Goal: Task Accomplishment & Management: Complete application form

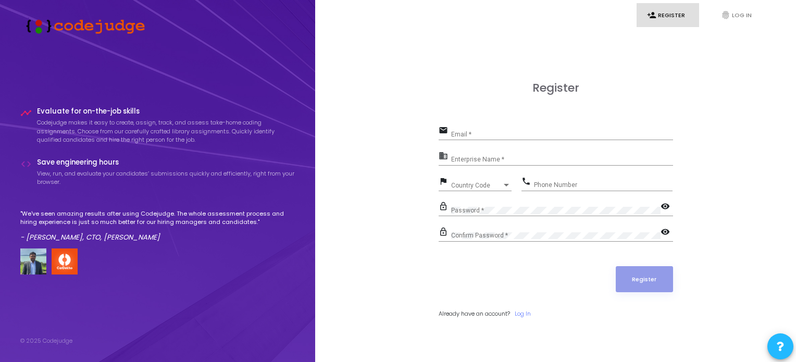
click at [471, 135] on input "Email *" at bounding box center [562, 134] width 222 height 7
type input "[EMAIL_ADDRESS][DOMAIN_NAME]"
type input "06375331134"
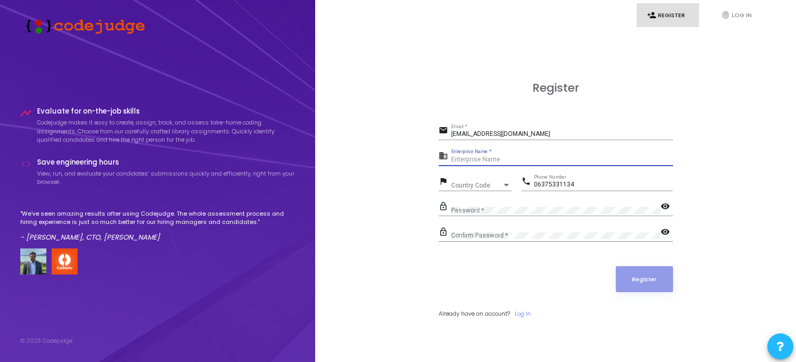
click at [494, 159] on input "Enterprise Name *" at bounding box center [562, 159] width 222 height 7
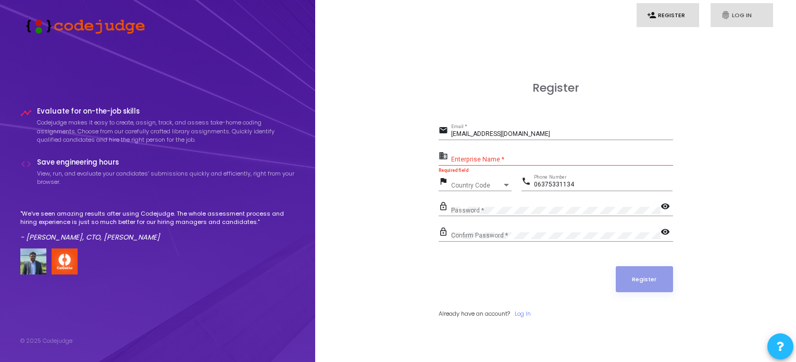
click at [741, 10] on link "fingerprint Log In" at bounding box center [742, 15] width 63 height 24
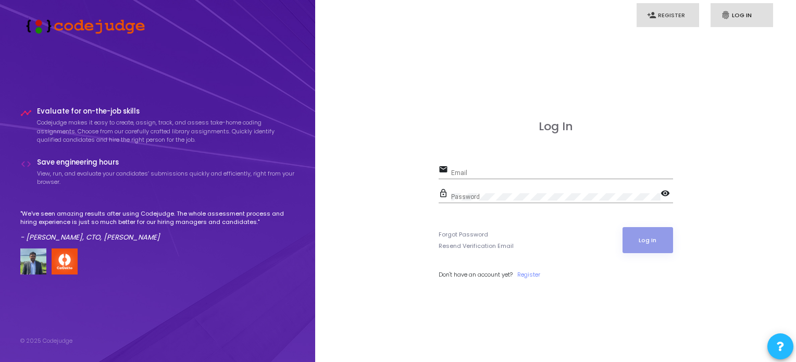
click at [664, 14] on link "person_add Register" at bounding box center [668, 15] width 63 height 24
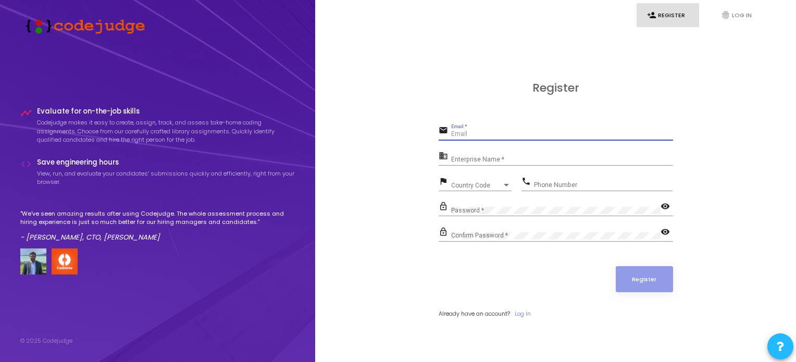
click at [463, 136] on input "Email *" at bounding box center [562, 134] width 222 height 7
type input "[EMAIL_ADDRESS][DOMAIN_NAME]"
type input "06375331134"
click at [502, 159] on input "Enterprise Name *" at bounding box center [562, 159] width 222 height 7
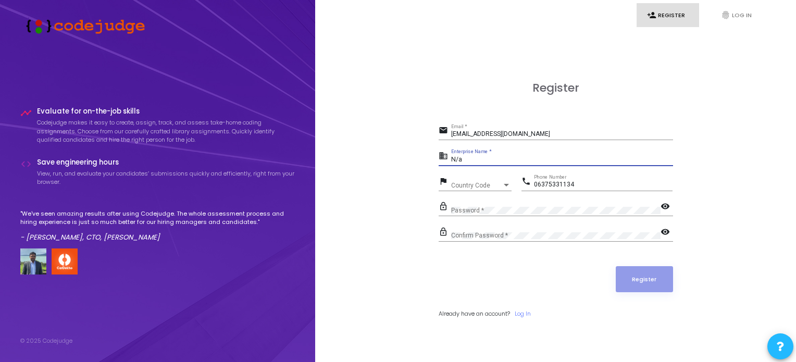
type input "N/a"
click at [470, 181] on div "Country Code Country Code" at bounding box center [481, 183] width 60 height 16
type input "9"
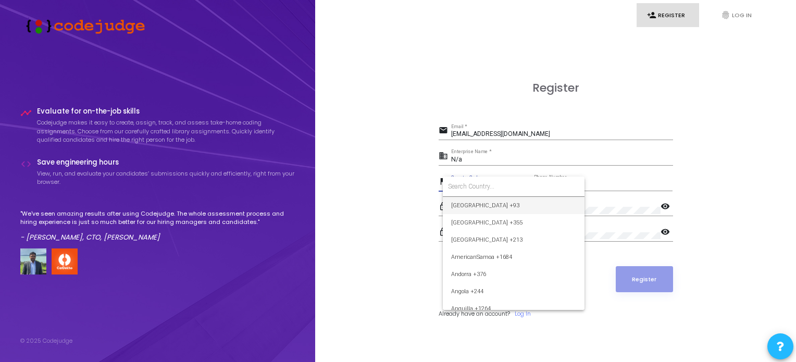
type input "+"
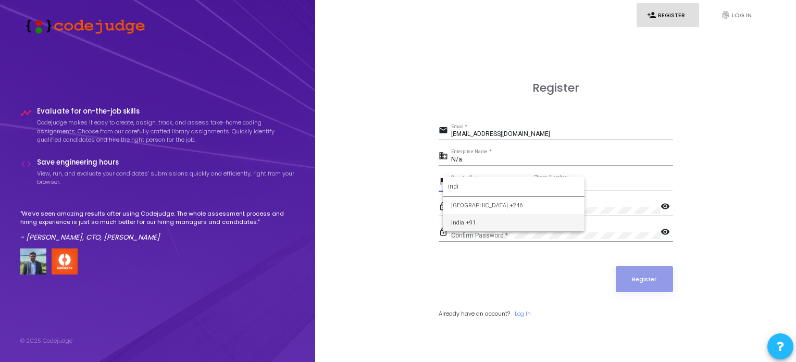
type input "indi"
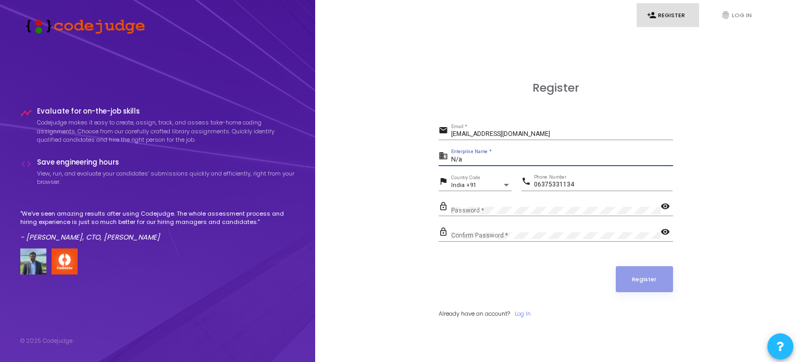
click at [471, 159] on input "N/a" at bounding box center [562, 159] width 222 height 7
type input "N/A"
click at [471, 214] on div "Password *" at bounding box center [555, 208] width 209 height 16
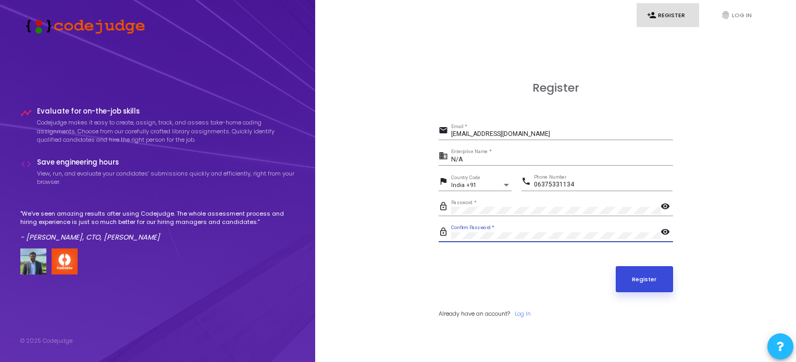
click at [646, 283] on button "Register" at bounding box center [644, 279] width 57 height 26
click at [651, 276] on button "Register" at bounding box center [644, 279] width 57 height 26
click at [537, 128] on div "[EMAIL_ADDRESS][DOMAIN_NAME] Email *" at bounding box center [562, 132] width 222 height 16
click at [639, 282] on button "Register" at bounding box center [644, 279] width 57 height 26
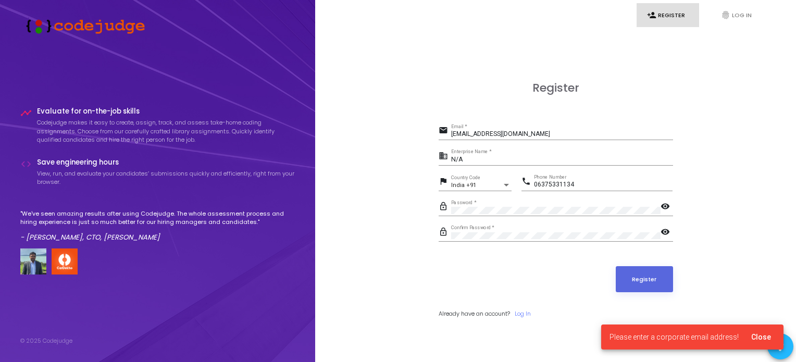
click at [661, 206] on mat-icon "visibility" at bounding box center [667, 207] width 13 height 13
click at [666, 232] on mat-icon "visibility" at bounding box center [667, 233] width 13 height 13
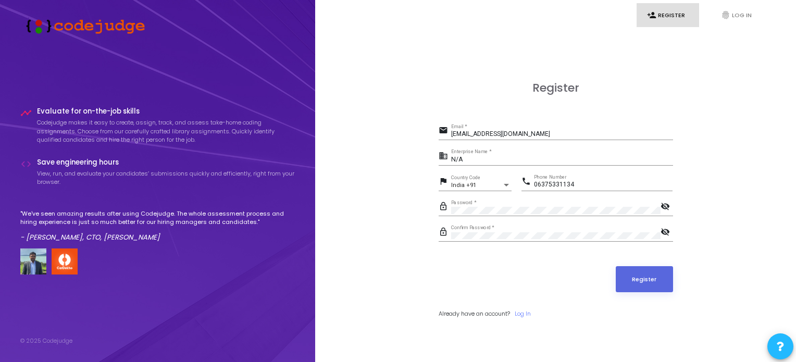
click at [666, 232] on mat-icon "visibility_off" at bounding box center [667, 233] width 13 height 13
click at [663, 212] on mat-icon "visibility_off" at bounding box center [667, 207] width 13 height 13
click at [646, 275] on button "Register" at bounding box center [644, 279] width 57 height 26
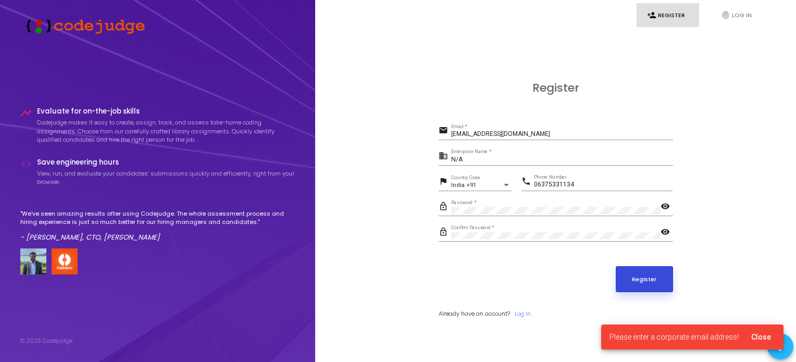
click at [646, 275] on button "Register" at bounding box center [644, 279] width 57 height 26
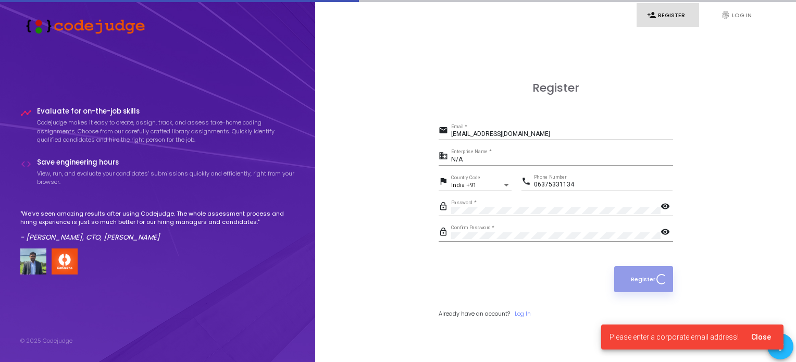
click at [646, 275] on button "Register" at bounding box center [643, 279] width 58 height 26
